Goal: Task Accomplishment & Management: Complete application form

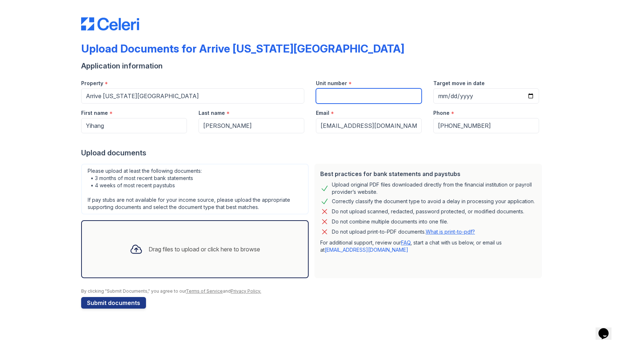
click at [334, 98] on input "Unit number" at bounding box center [369, 95] width 106 height 15
type input "2401"
click at [461, 96] on input "Target move in date" at bounding box center [486, 95] width 106 height 15
click at [440, 96] on input "Target move in date" at bounding box center [486, 95] width 106 height 15
type input "2025-10-05"
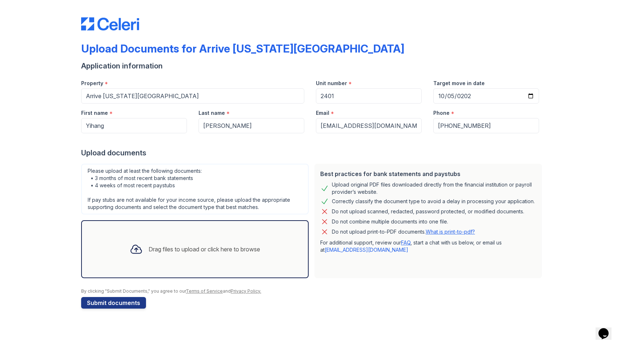
click at [449, 163] on div "Best practices for bank statements and paystubs Upload original PDF files downl…" at bounding box center [428, 221] width 233 height 120
click at [205, 256] on div "Drag files to upload or click here to browse" at bounding box center [195, 249] width 142 height 25
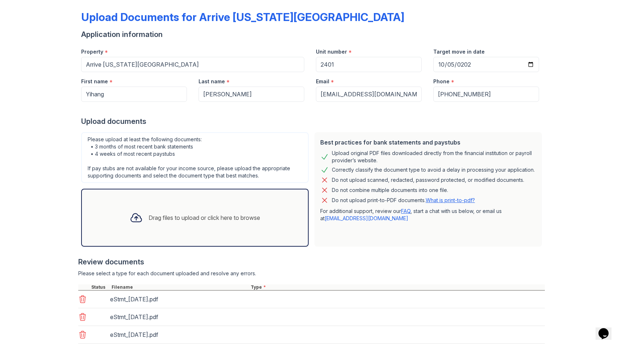
scroll to position [78, 0]
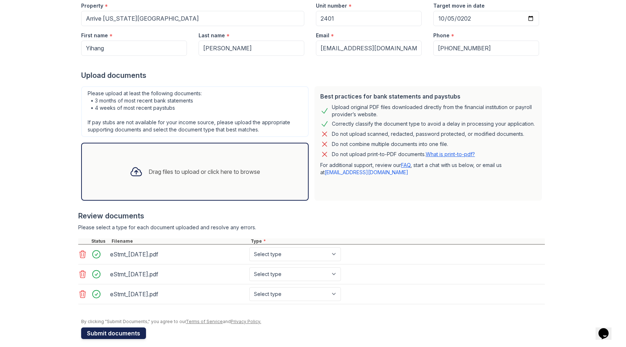
click at [113, 332] on button "Submit documents" at bounding box center [113, 334] width 65 height 12
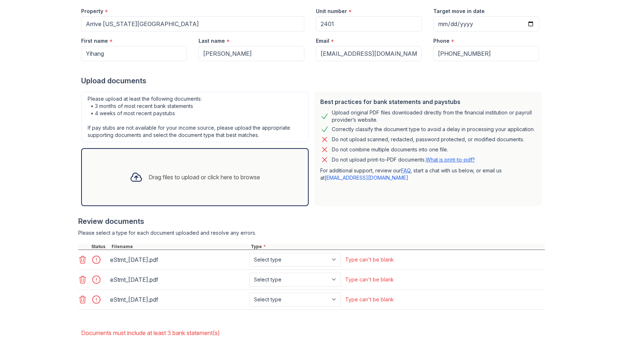
scroll to position [128, 0]
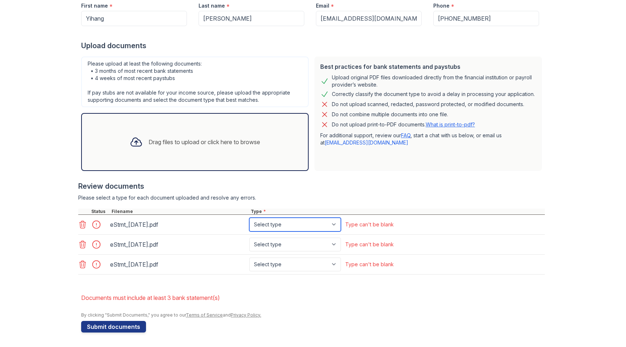
click at [275, 227] on select "Select type Paystub Bank Statement Offer Letter Tax Documents Benefit Award Let…" at bounding box center [295, 225] width 92 height 14
select select "bank_statement"
click at [249, 218] on select "Select type Paystub Bank Statement Offer Letter Tax Documents Benefit Award Let…" at bounding box center [295, 225] width 92 height 14
click at [274, 249] on select "Select type Paystub Bank Statement Offer Letter Tax Documents Benefit Award Let…" at bounding box center [295, 245] width 92 height 14
select select "bank_statement"
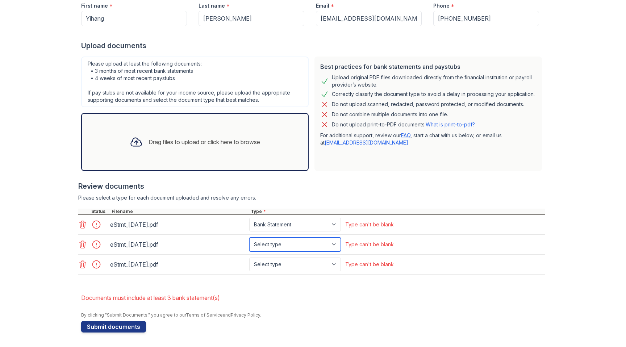
click at [249, 238] on select "Select type Paystub Bank Statement Offer Letter Tax Documents Benefit Award Let…" at bounding box center [295, 245] width 92 height 14
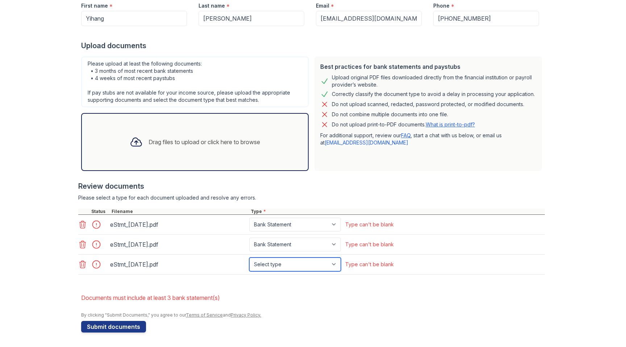
click at [273, 265] on select "Select type Paystub Bank Statement Offer Letter Tax Documents Benefit Award Let…" at bounding box center [295, 265] width 92 height 14
select select "bank_statement"
click at [249, 258] on select "Select type Paystub Bank Statement Offer Letter Tax Documents Benefit Award Let…" at bounding box center [295, 265] width 92 height 14
click at [135, 323] on button "Submit documents" at bounding box center [113, 327] width 65 height 12
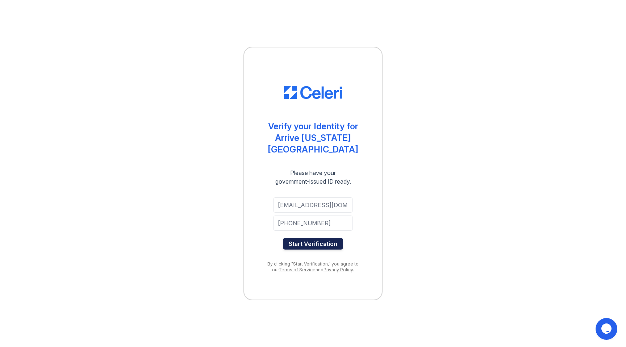
click at [317, 238] on button "Start Verification" at bounding box center [313, 244] width 60 height 12
